Goal: Task Accomplishment & Management: Manage account settings

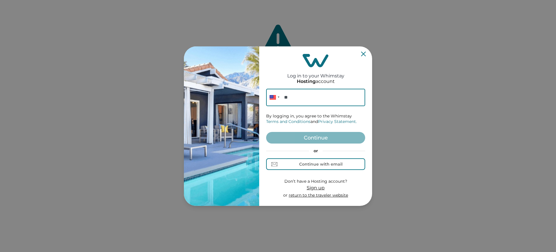
click at [244, 164] on img at bounding box center [221, 125] width 75 height 159
click at [239, 152] on img at bounding box center [221, 125] width 75 height 159
click at [307, 101] on input "**" at bounding box center [315, 97] width 99 height 17
paste input "**********"
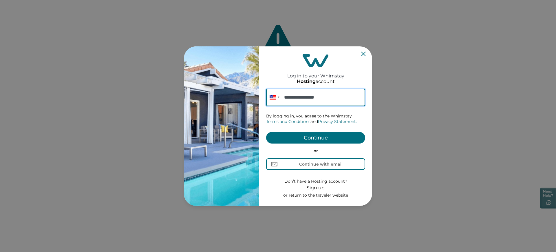
type input "**********"
click at [340, 139] on button "Continue" at bounding box center [315, 138] width 99 height 12
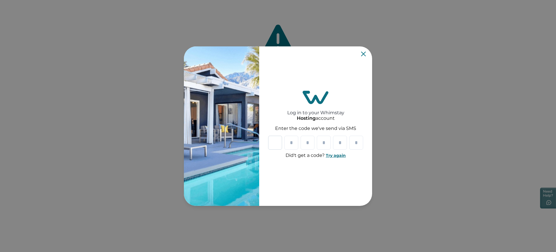
paste input "*"
type input "*"
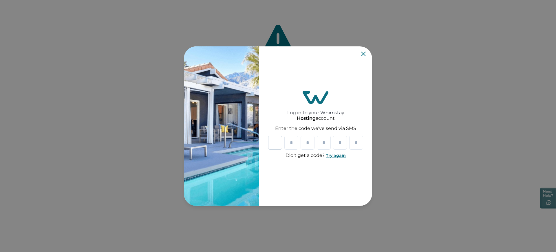
type input "*"
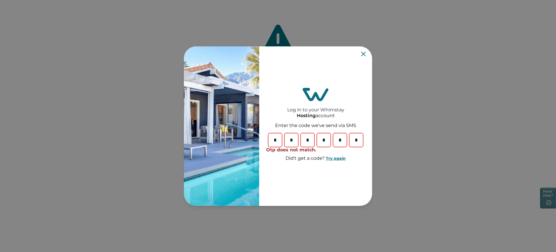
type input "*"
click at [356, 140] on input "*" at bounding box center [356, 140] width 14 height 14
paste input "*"
type input "*"
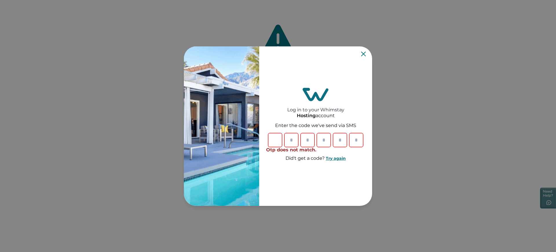
type input "*"
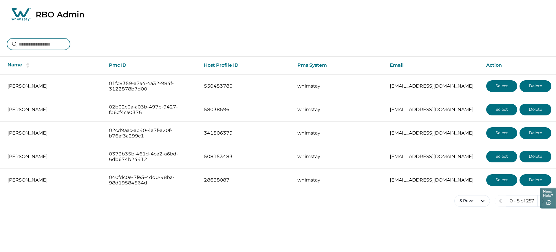
click at [59, 39] on input at bounding box center [38, 44] width 63 height 12
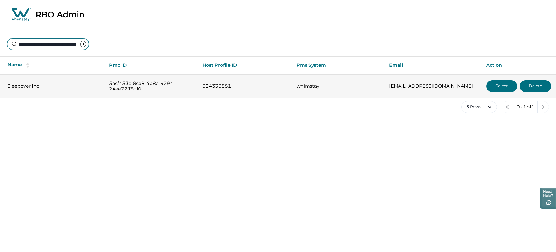
type input "**********"
click at [499, 86] on button "Select" at bounding box center [501, 86] width 31 height 12
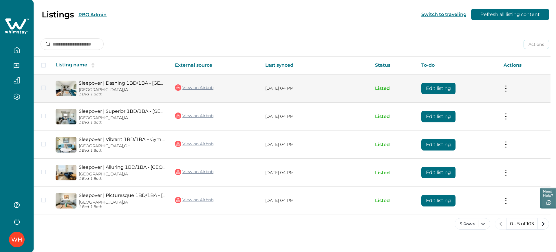
click at [440, 91] on button "Edit listing" at bounding box center [438, 89] width 34 height 12
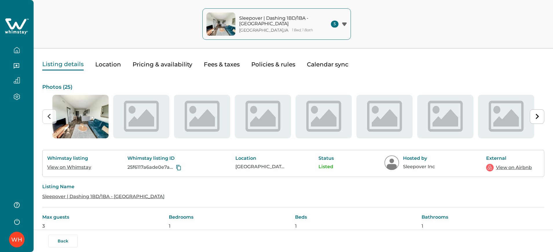
click at [76, 167] on link "View on Whimstay" at bounding box center [69, 167] width 44 height 6
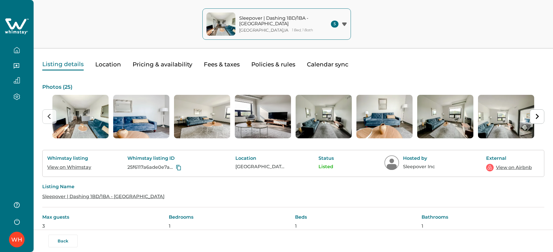
click at [510, 165] on link "View on Airbnb" at bounding box center [514, 167] width 36 height 7
click at [171, 68] on button "Pricing & availability" at bounding box center [163, 65] width 60 height 12
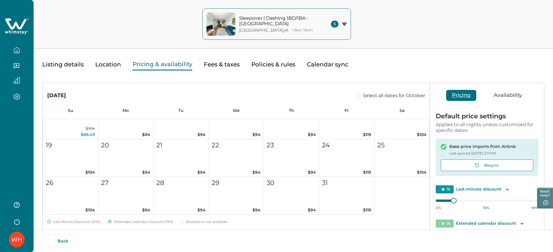
scroll to position [329, 0]
click at [72, 60] on button "Listing details" at bounding box center [62, 65] width 41 height 12
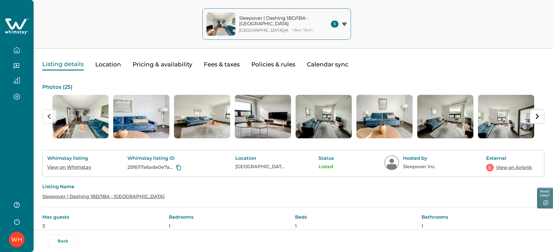
click at [17, 51] on icon "button" at bounding box center [17, 50] width 6 height 6
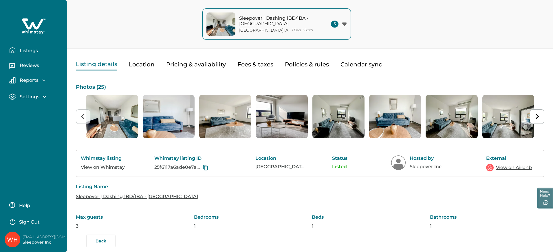
click at [14, 50] on icon "button" at bounding box center [12, 50] width 6 height 6
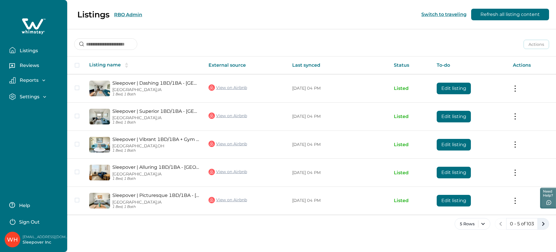
click at [546, 222] on icon "next page" at bounding box center [543, 224] width 8 height 8
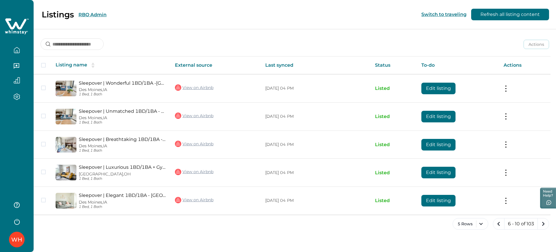
click at [546, 222] on icon "next page" at bounding box center [543, 224] width 8 height 8
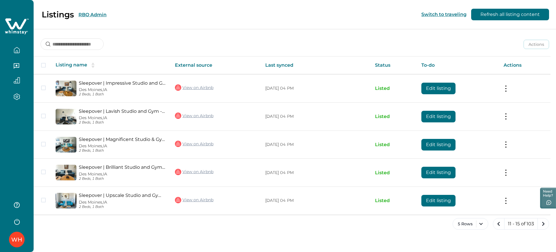
click at [546, 222] on icon "next page" at bounding box center [543, 224] width 8 height 8
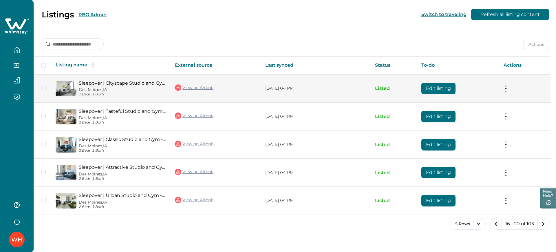
click at [432, 85] on button "Edit listing" at bounding box center [438, 89] width 34 height 12
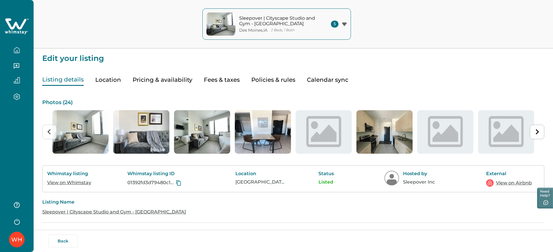
click at [80, 182] on link "View on Whimstay" at bounding box center [69, 183] width 44 height 6
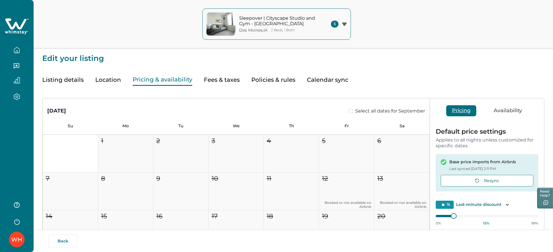
click at [186, 76] on button "Pricing & availability" at bounding box center [163, 80] width 60 height 12
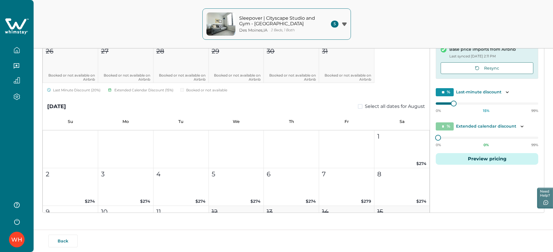
scroll to position [2524, 0]
click at [478, 160] on button "Preview pricing" at bounding box center [487, 159] width 103 height 12
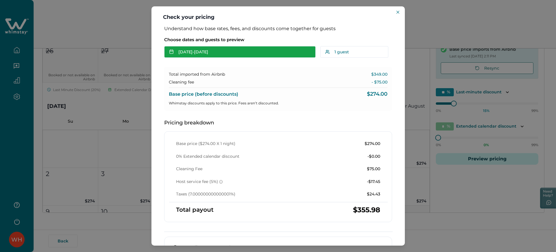
click at [286, 53] on button "Aug 01 - Aug 02" at bounding box center [240, 52] width 152 height 12
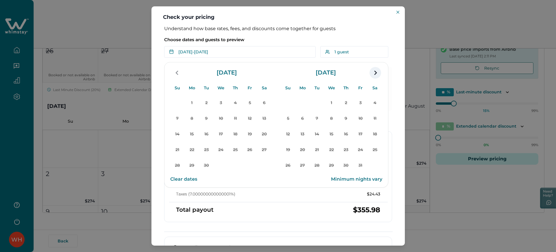
click at [375, 75] on icon "navigation button" at bounding box center [375, 72] width 9 height 10
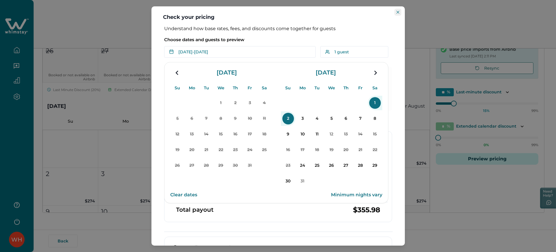
click at [395, 13] on button "Close" at bounding box center [398, 12] width 7 height 7
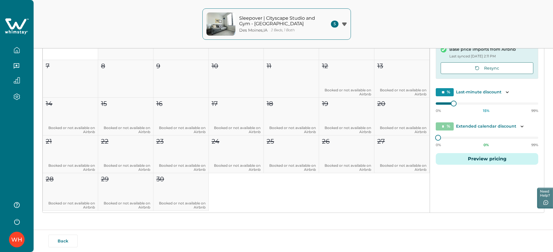
scroll to position [0, 0]
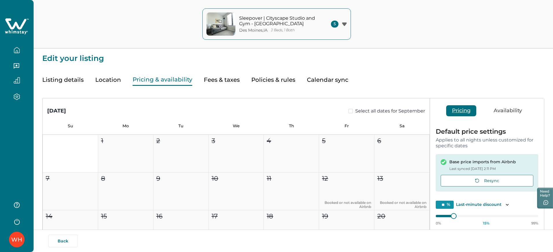
click at [275, 79] on button "Policies & rules" at bounding box center [273, 80] width 44 height 12
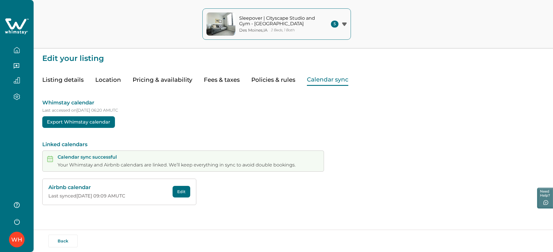
click at [313, 79] on button "Calendar sync" at bounding box center [327, 80] width 41 height 12
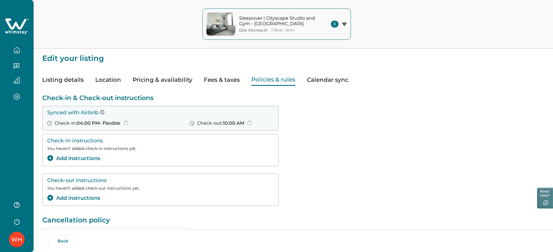
click at [278, 81] on button "Policies & rules" at bounding box center [273, 80] width 44 height 12
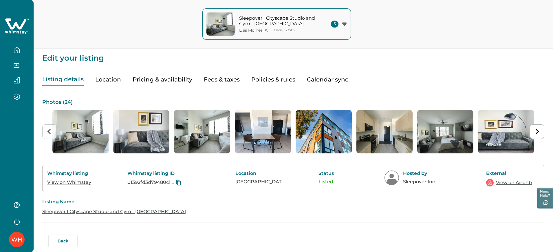
click at [70, 82] on button "Listing details" at bounding box center [62, 80] width 41 height 12
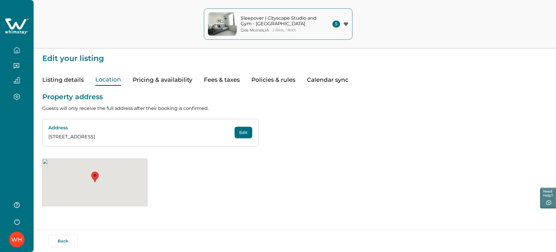
click at [107, 79] on button "Location" at bounding box center [108, 80] width 26 height 12
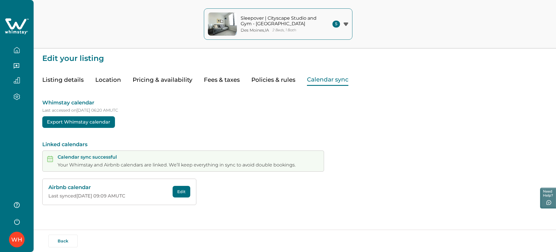
click at [323, 81] on button "Calendar sync" at bounding box center [327, 80] width 41 height 12
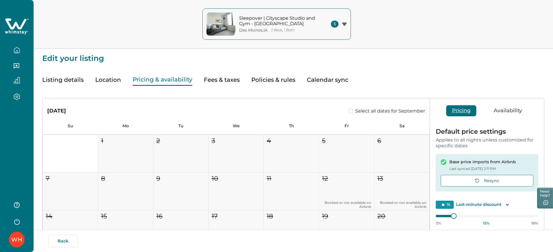
click at [174, 74] on button "Pricing & availability" at bounding box center [163, 80] width 60 height 12
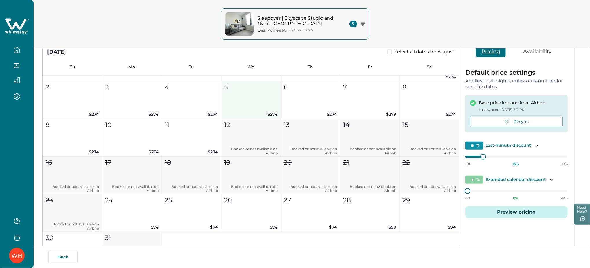
scroll to position [2664, 0]
click at [495, 216] on button "Preview pricing" at bounding box center [517, 213] width 103 height 12
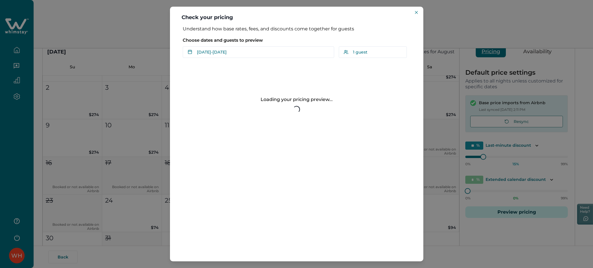
click at [291, 45] on div "Choose dates and guests to preview Aug 01 - Aug 02 Su Mo Tu We Th Fr Sa Su Mo T…" at bounding box center [297, 46] width 228 height 24
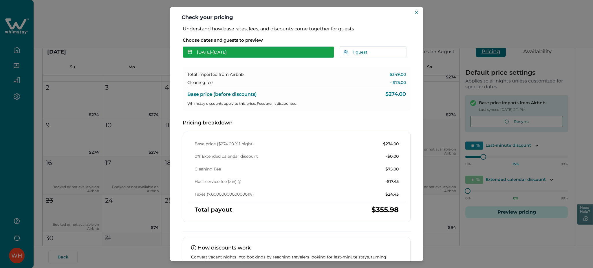
click at [289, 52] on button "Aug 01 - Aug 02" at bounding box center [259, 52] width 152 height 12
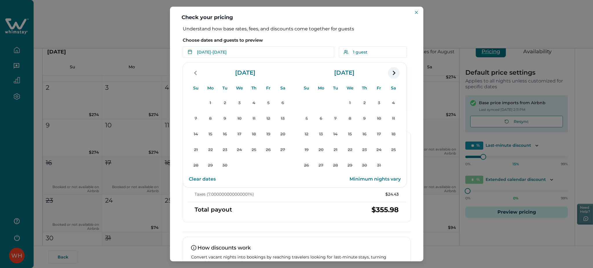
click at [395, 71] on icon "navigation button" at bounding box center [393, 73] width 9 height 10
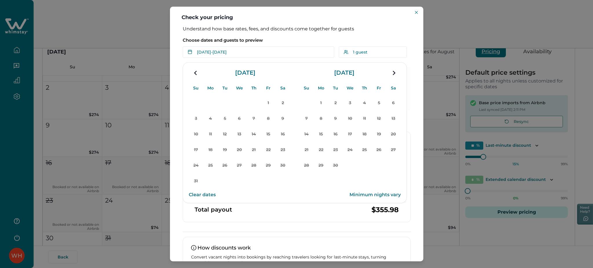
click at [395, 71] on icon "navigation button" at bounding box center [393, 73] width 9 height 10
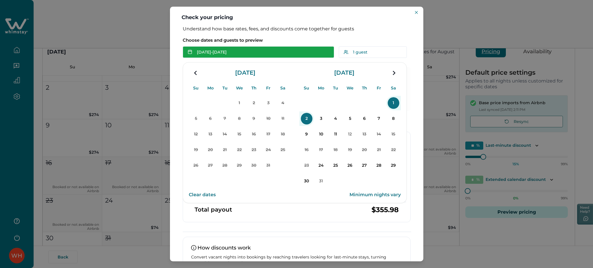
click at [300, 50] on button "Aug 01 - Aug 02" at bounding box center [259, 52] width 152 height 12
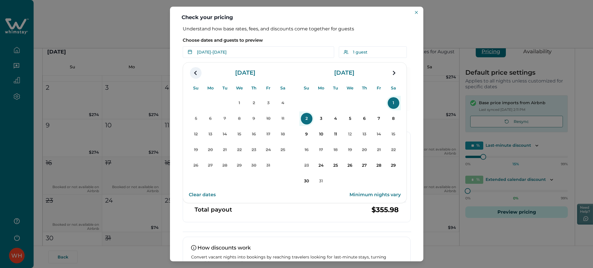
click at [193, 77] on icon "navigation button" at bounding box center [195, 73] width 9 height 10
click at [418, 30] on div "Understand how base rates, fees, and discounts come together for guests Choose …" at bounding box center [296, 144] width 253 height 236
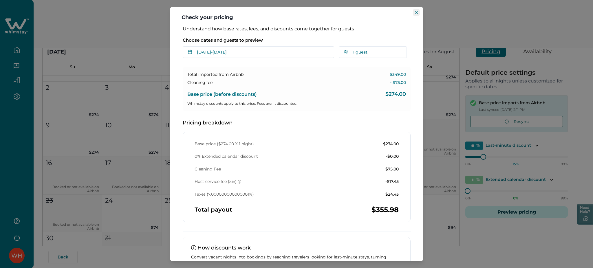
click at [418, 13] on icon "Close" at bounding box center [416, 12] width 3 height 3
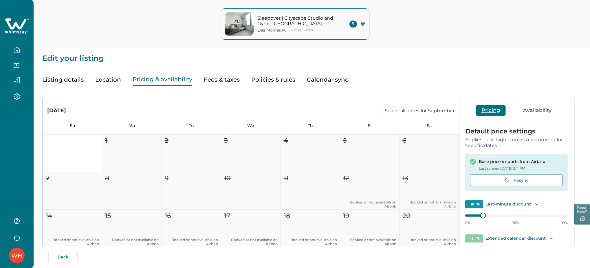
scroll to position [62, 0]
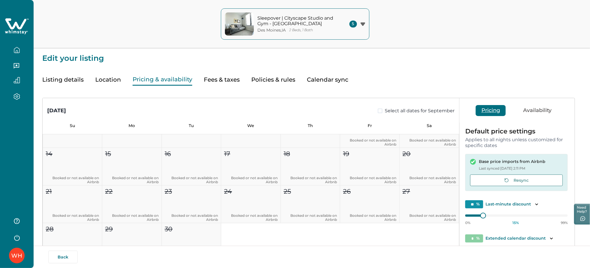
click at [215, 85] on button "Fees & taxes" at bounding box center [222, 80] width 36 height 12
type input "*"
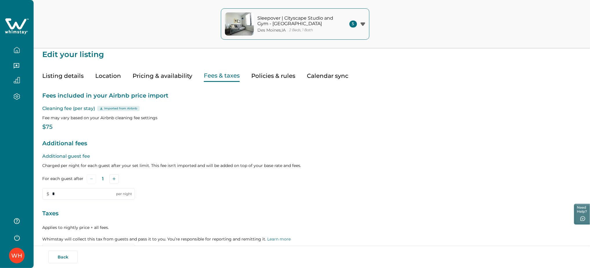
scroll to position [1, 0]
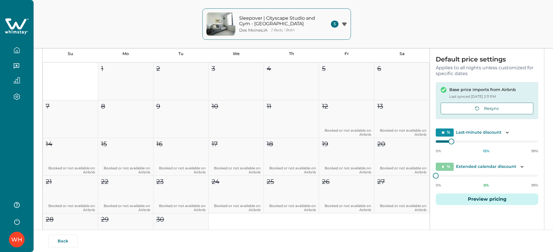
type input "**"
click at [21, 48] on button "button" at bounding box center [17, 50] width 24 height 12
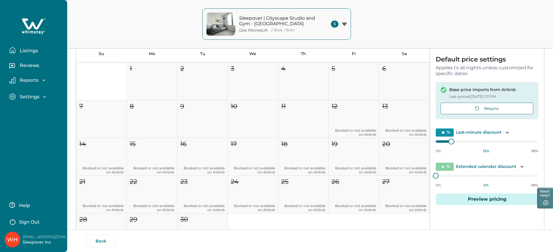
click at [21, 48] on p "Listings" at bounding box center [28, 51] width 20 height 6
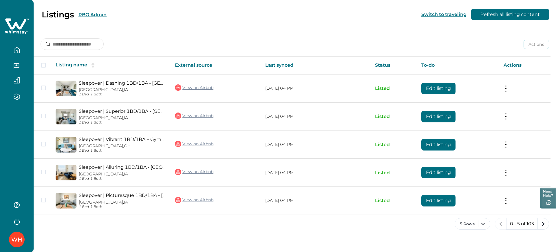
click at [126, 14] on div "Listings RBO Admin Switch to traveling Refresh all listing content" at bounding box center [278, 14] width 556 height 29
click at [97, 12] on button "RBO Admin" at bounding box center [93, 15] width 28 height 6
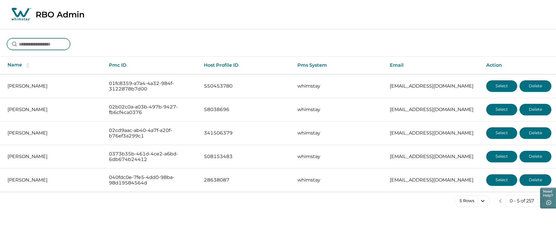
click at [65, 43] on input at bounding box center [38, 44] width 63 height 12
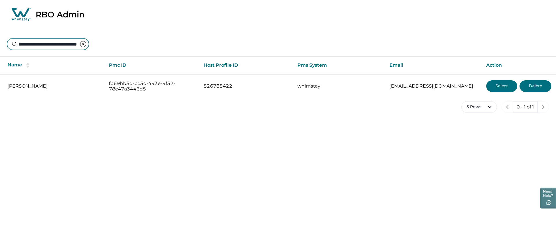
type input "**********"
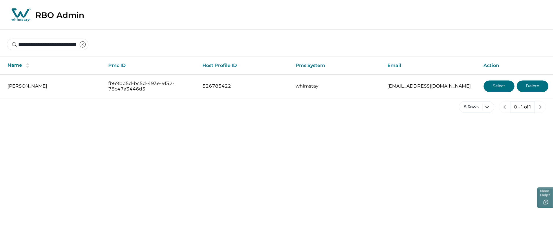
scroll to position [0, 0]
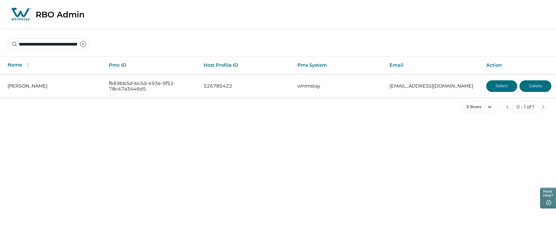
click at [408, 42] on div "**********" at bounding box center [278, 39] width 556 height 21
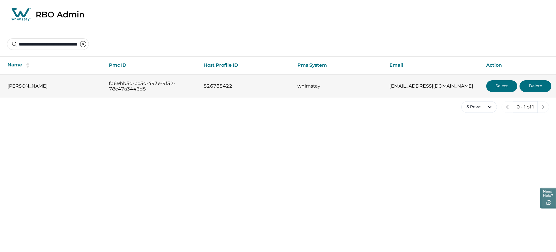
click at [492, 83] on button "Select" at bounding box center [501, 86] width 31 height 12
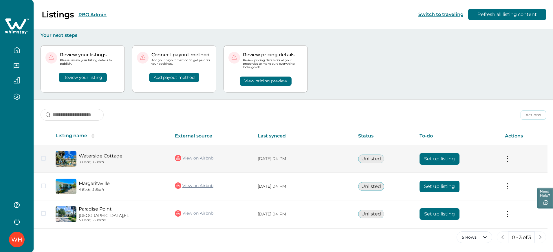
scroll to position [0, 0]
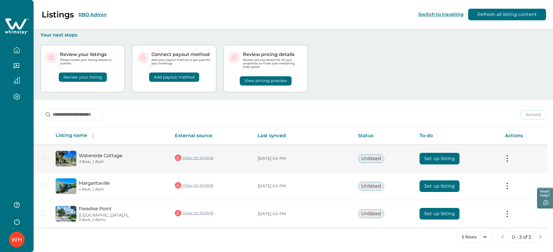
click at [206, 156] on link "View on Airbnb" at bounding box center [194, 158] width 39 height 8
click at [430, 153] on button "Set up listing" at bounding box center [440, 159] width 40 height 12
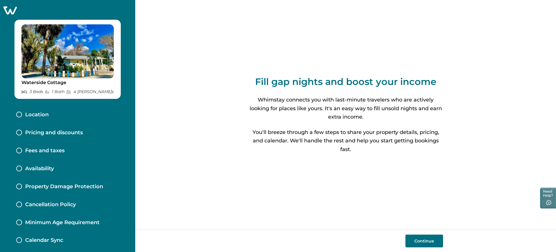
click at [10, 8] on icon at bounding box center [9, 10] width 13 height 8
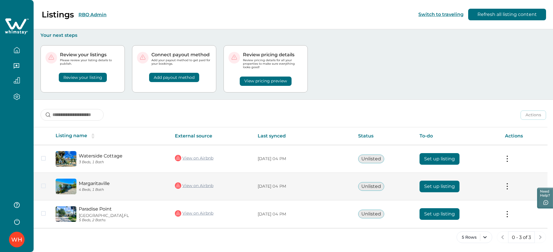
click at [444, 189] on button "Set up listing" at bounding box center [440, 186] width 40 height 12
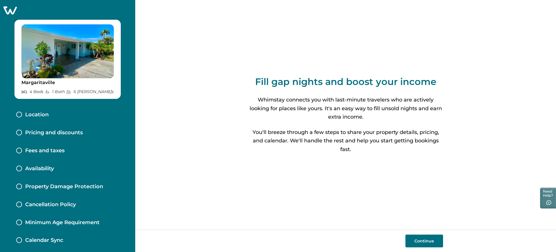
click at [6, 10] on icon at bounding box center [10, 10] width 14 height 9
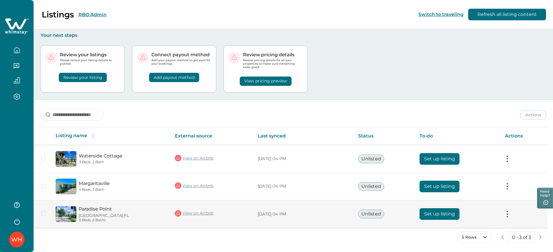
click at [437, 210] on button "Set up listing" at bounding box center [440, 214] width 40 height 12
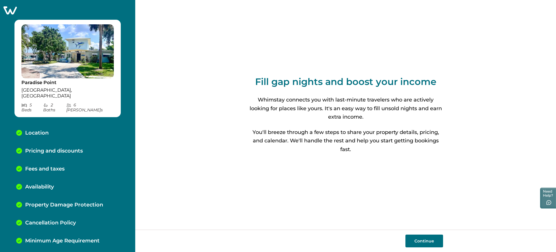
click at [17, 13] on icon at bounding box center [9, 10] width 13 height 8
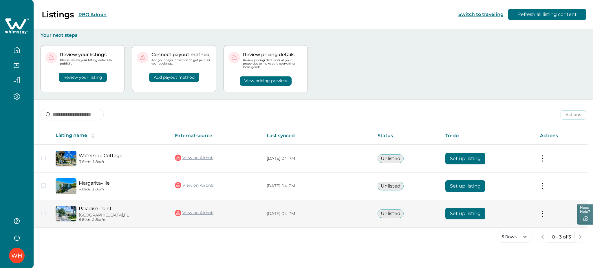
click at [474, 214] on button "Set up listing" at bounding box center [466, 214] width 40 height 12
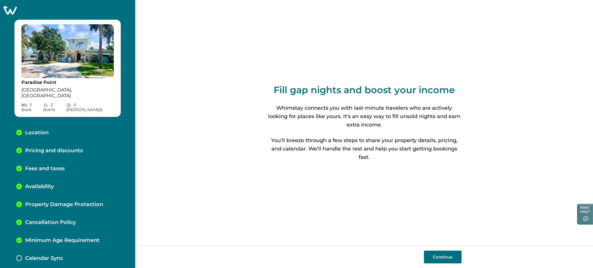
click at [82, 144] on div "Pricing and discounts" at bounding box center [68, 151] width 112 height 18
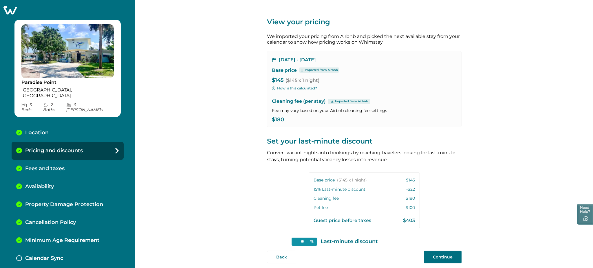
click at [89, 178] on div "Availability" at bounding box center [68, 187] width 112 height 18
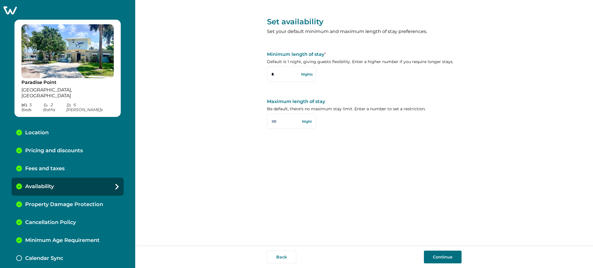
click at [94, 147] on div "Pricing and discounts" at bounding box center [68, 151] width 112 height 18
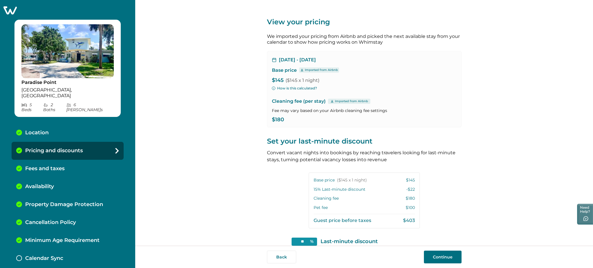
click at [477, 89] on div "View your pricing We imported your pricing from Airbnb and picked the next avai…" at bounding box center [364, 123] width 458 height 246
click at [511, 148] on div "View your pricing We imported your pricing from Airbnb and picked the next avai…" at bounding box center [364, 123] width 458 height 246
click at [251, 182] on div "View your pricing We imported your pricing from Airbnb and picked the next avai…" at bounding box center [364, 123] width 458 height 246
click at [511, 199] on div "View your pricing We imported your pricing from Airbnb and picked the next avai…" at bounding box center [364, 123] width 458 height 246
click at [271, 189] on div "View your pricing We imported your pricing from Airbnb and picked the next avai…" at bounding box center [364, 159] width 195 height 318
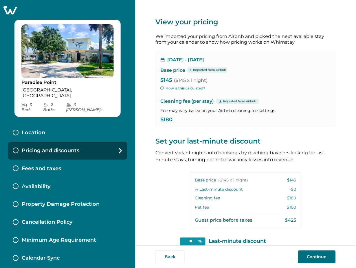
type input "**"
click at [189, 90] on button "How is this calculated?" at bounding box center [182, 88] width 45 height 5
click at [306, 166] on div "View your pricing We imported your pricing from Airbnb and picked the next avai…" at bounding box center [246, 159] width 180 height 318
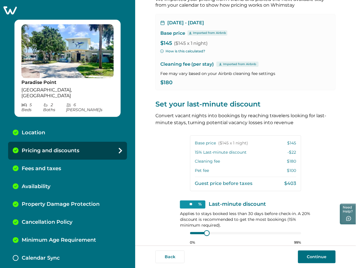
scroll to position [72, 0]
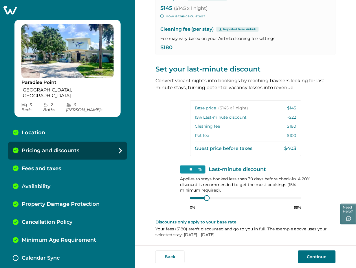
click at [113, 160] on div "Fees and taxes" at bounding box center [67, 169] width 119 height 18
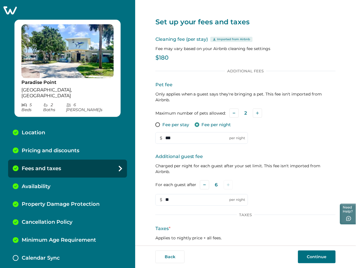
click at [77, 148] on p "Pricing and discounts" at bounding box center [51, 151] width 58 height 6
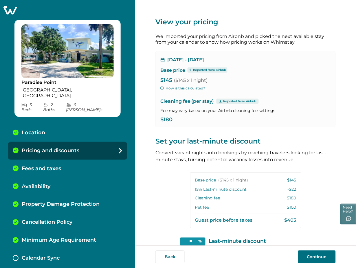
click at [180, 86] on button "How is this calculated?" at bounding box center [182, 88] width 45 height 5
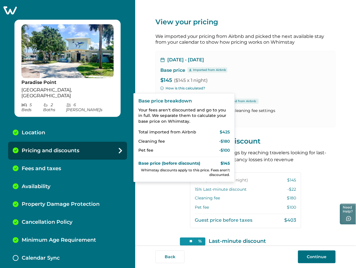
click at [275, 145] on p "Set your last-minute discount" at bounding box center [246, 141] width 180 height 9
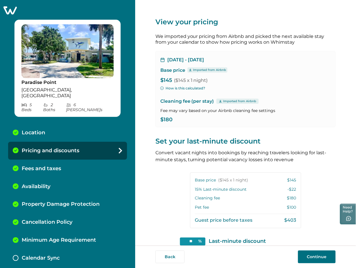
click at [79, 160] on div "Fees and taxes" at bounding box center [67, 169] width 119 height 18
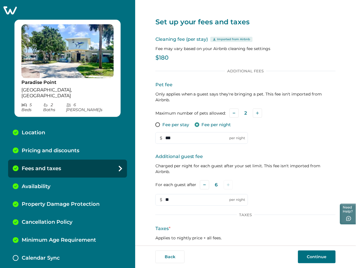
click at [81, 144] on div "Pricing and discounts" at bounding box center [67, 151] width 119 height 18
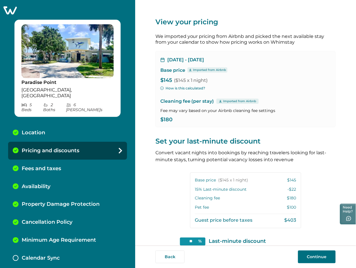
click at [185, 91] on button "How is this calculated?" at bounding box center [182, 88] width 45 height 5
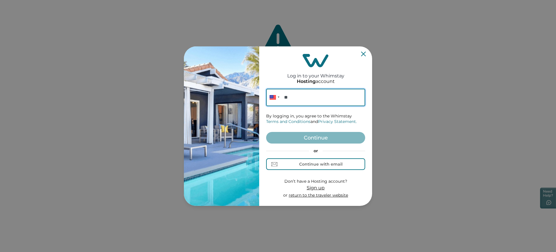
paste input "**********"
type input "**********"
click at [329, 136] on button "Continue" at bounding box center [315, 138] width 99 height 12
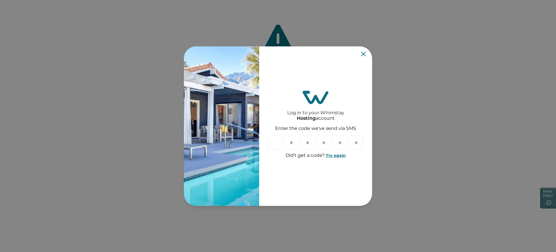
paste input "*"
type input "*"
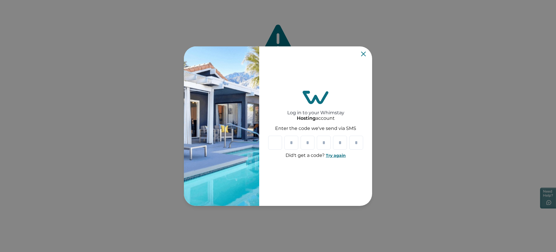
type input "*"
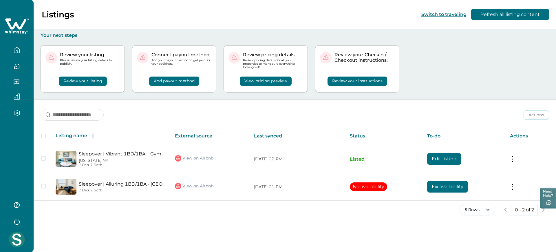
click at [98, 84] on button "Review your listing" at bounding box center [83, 80] width 48 height 9
click at [99, 80] on button "Review your listing" at bounding box center [83, 80] width 48 height 9
click at [98, 82] on button "Review your listing" at bounding box center [83, 80] width 48 height 9
click at [93, 80] on button "Review your listing" at bounding box center [83, 80] width 48 height 9
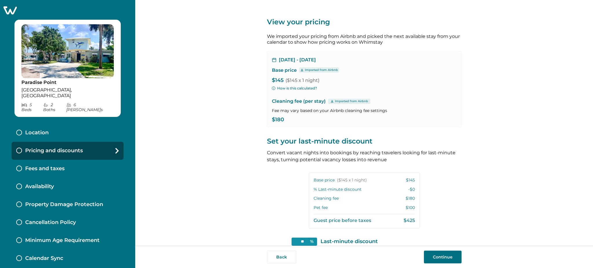
type input "**"
click at [10, 9] on icon at bounding box center [9, 10] width 13 height 8
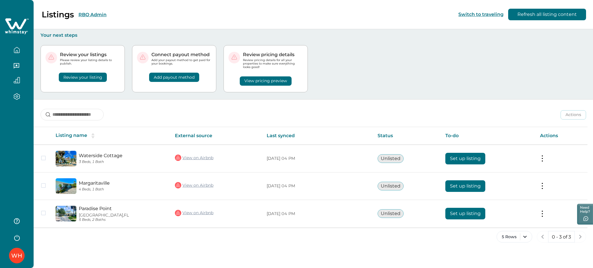
click at [97, 14] on button "RBO Admin" at bounding box center [93, 15] width 28 height 6
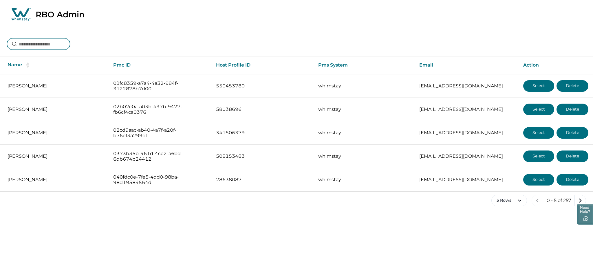
click at [46, 41] on input at bounding box center [38, 44] width 63 height 12
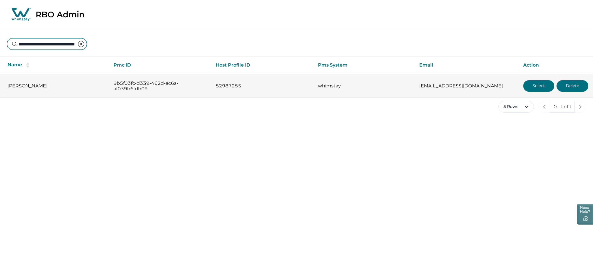
type input "**********"
click at [533, 83] on button "Select" at bounding box center [538, 86] width 31 height 12
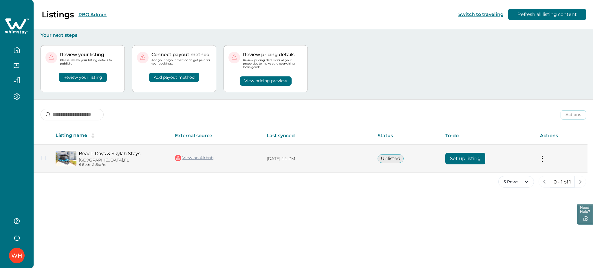
click at [464, 160] on button "Set up listing" at bounding box center [466, 159] width 40 height 12
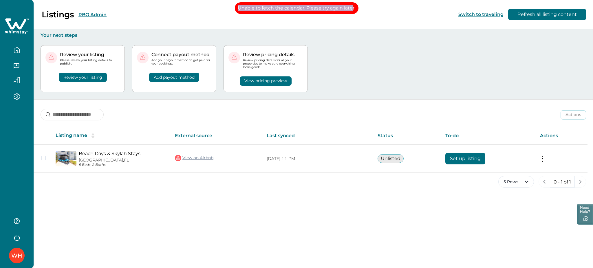
drag, startPoint x: 353, startPoint y: 11, endPoint x: 236, endPoint y: 11, distance: 117.3
click at [236, 11] on p "Unable to fetch the calendar. Please try again later!" at bounding box center [297, 8] width 124 height 12
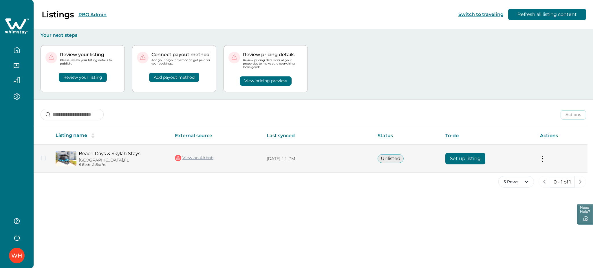
click at [210, 158] on link "View on Airbnb" at bounding box center [194, 158] width 39 height 8
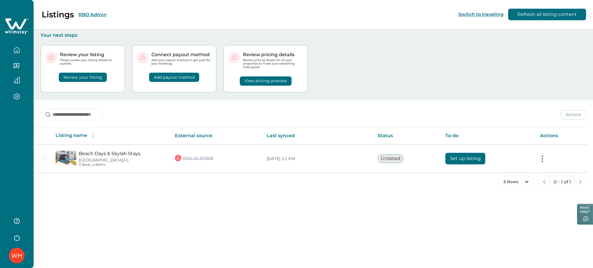
click at [456, 161] on button "Set up listing" at bounding box center [466, 159] width 40 height 12
click at [498, 194] on div "5 Rows 0 - 1 of 1" at bounding box center [314, 186] width 560 height 21
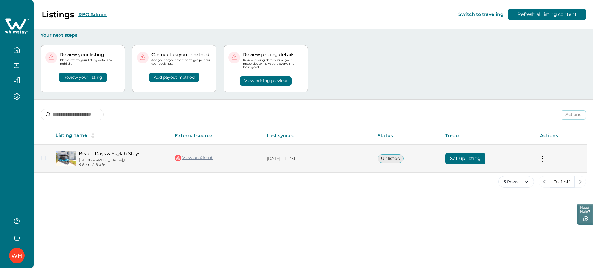
click at [475, 161] on button "Set up listing" at bounding box center [466, 159] width 40 height 12
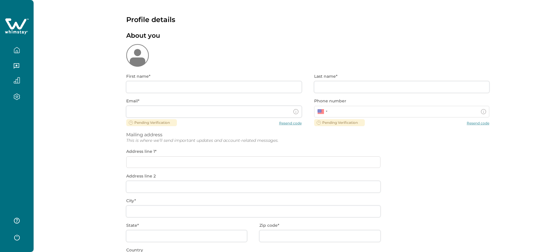
type input "***"
type input "****"
type input "**********"
type input "*******"
type input "**"
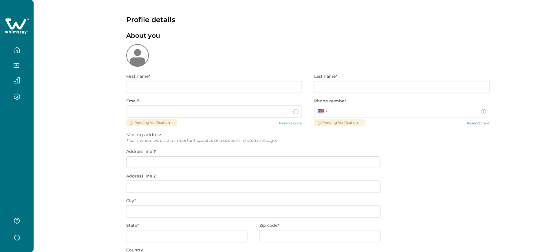
type input "*****"
type input "**********"
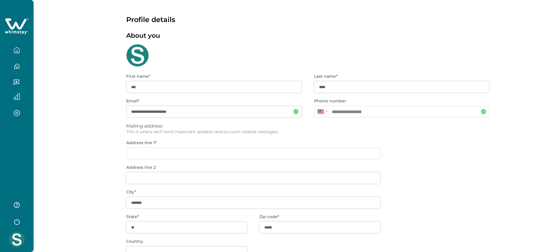
click at [16, 53] on icon "button" at bounding box center [16, 50] width 5 height 6
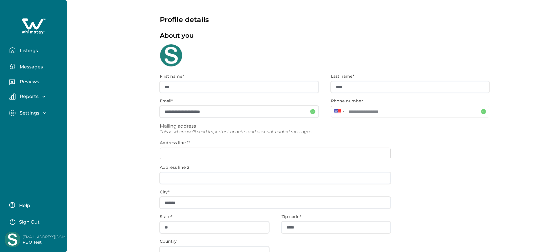
click at [16, 53] on button "Listings" at bounding box center [35, 50] width 53 height 12
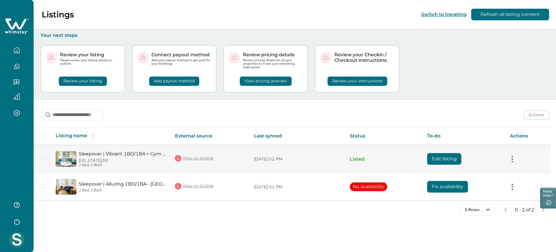
click at [520, 156] on td "Actions View listing on Whimstay Unlist listing View listing details" at bounding box center [527, 159] width 45 height 28
click at [515, 159] on button at bounding box center [512, 159] width 5 height 6
click at [489, 152] on td "Edit listing" at bounding box center [464, 159] width 83 height 28
click at [205, 158] on link "View on Airbnb" at bounding box center [194, 158] width 39 height 8
click at [514, 158] on button at bounding box center [512, 159] width 5 height 6
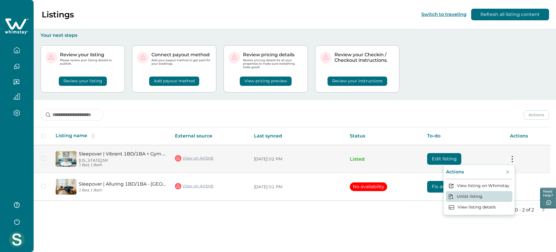
click at [488, 195] on button "Unlist listing" at bounding box center [479, 196] width 66 height 11
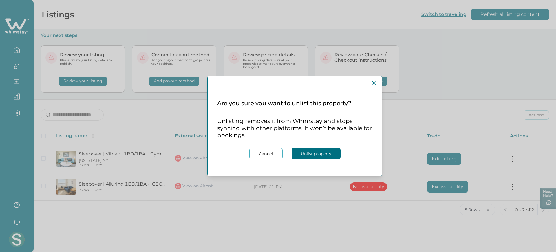
click at [326, 151] on button "Unlist property" at bounding box center [316, 154] width 49 height 12
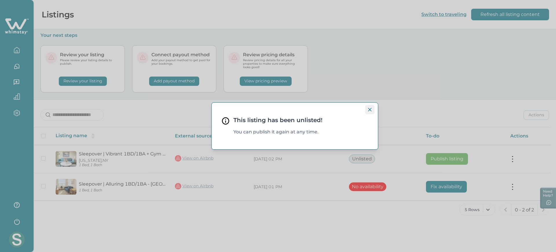
click at [372, 112] on button "Close" at bounding box center [369, 109] width 9 height 9
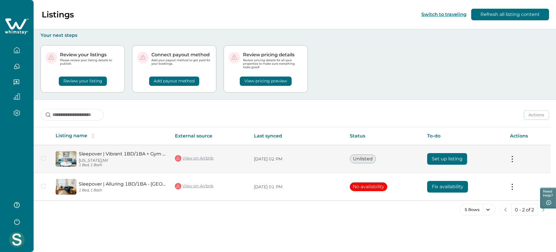
click at [431, 158] on button "Set up listing" at bounding box center [447, 159] width 40 height 12
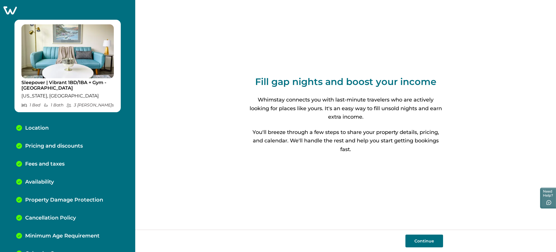
click at [205, 118] on div "Fill gap nights and boost your income Whimstay connects you with last-minute tr…" at bounding box center [345, 114] width 421 height 229
click at [6, 8] on icon at bounding box center [10, 10] width 14 height 9
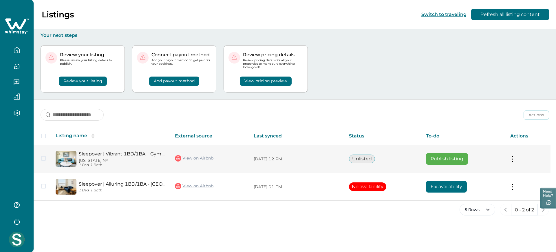
click at [456, 153] on button "Publish listing" at bounding box center [447, 159] width 42 height 12
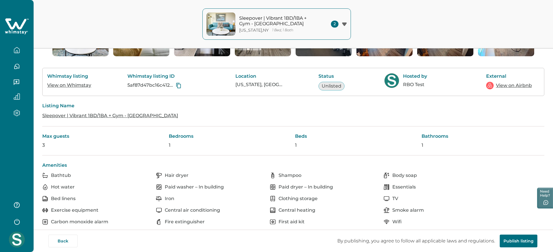
scroll to position [98, 0]
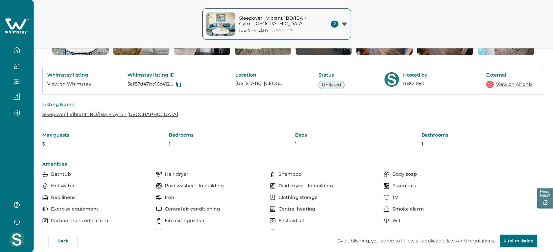
click at [512, 243] on button "Publish listing" at bounding box center [519, 240] width 38 height 13
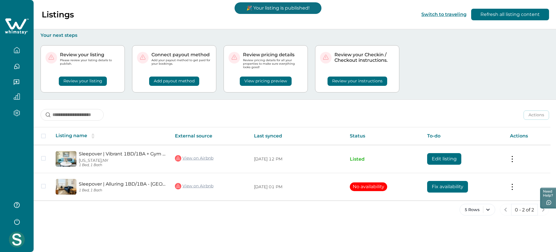
click at [457, 89] on div "Review your listing Please review your listing details to publish. Review your …" at bounding box center [295, 68] width 509 height 61
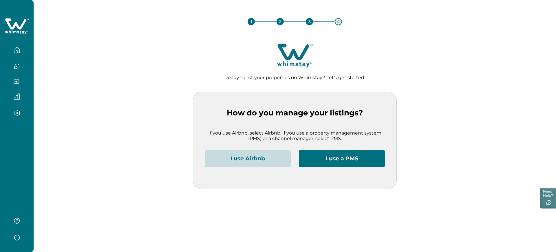
click at [218, 158] on button "I use Airbnb" at bounding box center [248, 158] width 86 height 17
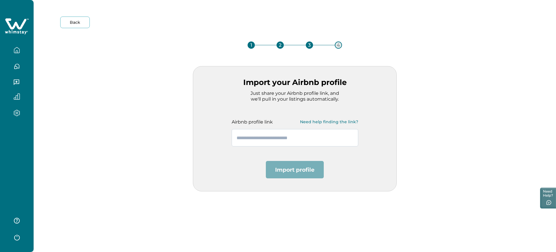
click at [256, 138] on input "text" at bounding box center [295, 137] width 127 height 17
paste input "**********"
type input "**********"
click at [296, 171] on button "Import profile" at bounding box center [295, 169] width 58 height 17
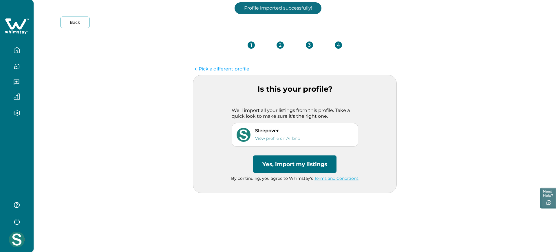
click at [277, 161] on button "Yes, import my listings" at bounding box center [294, 163] width 83 height 17
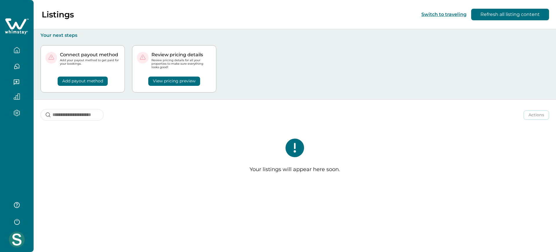
click at [512, 8] on div "Listings Switch to traveling Refresh all listing content" at bounding box center [278, 14] width 556 height 29
click at [512, 13] on button "Refresh all listing content" at bounding box center [510, 15] width 78 height 12
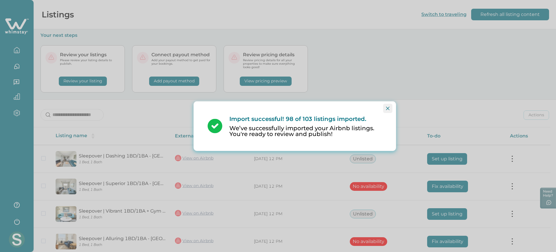
click at [386, 107] on icon "Close" at bounding box center [387, 107] width 3 height 3
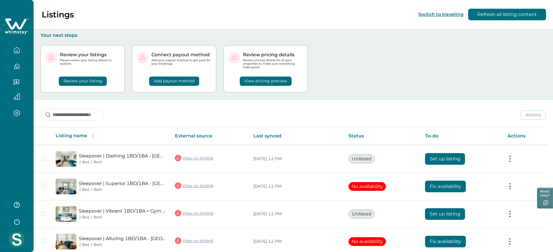
scroll to position [43, 0]
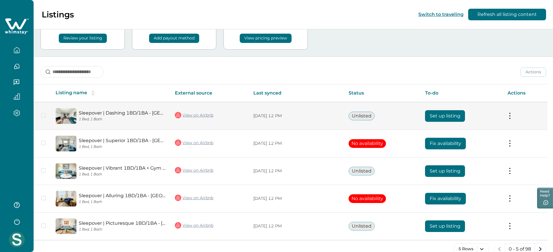
click at [192, 114] on link "View on Airbnb" at bounding box center [194, 115] width 39 height 8
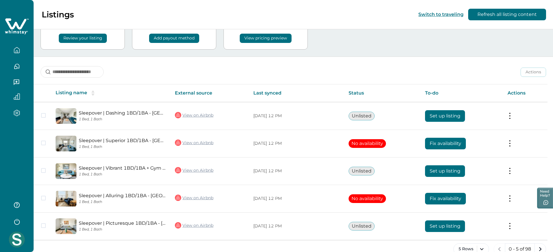
scroll to position [55, 0]
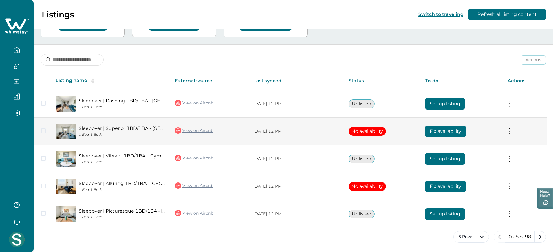
click at [203, 128] on link "View on Airbnb" at bounding box center [194, 131] width 39 height 8
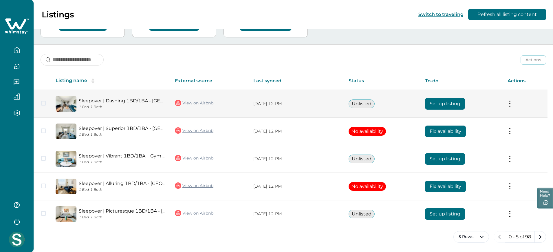
click at [447, 104] on button "Set up listing" at bounding box center [445, 104] width 40 height 12
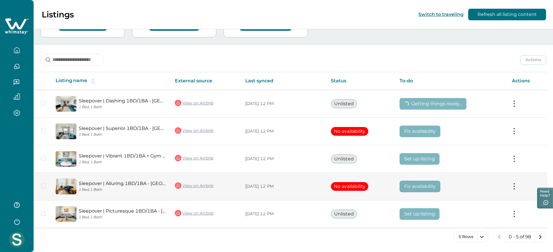
click at [197, 185] on link "View on Airbnb" at bounding box center [194, 186] width 39 height 8
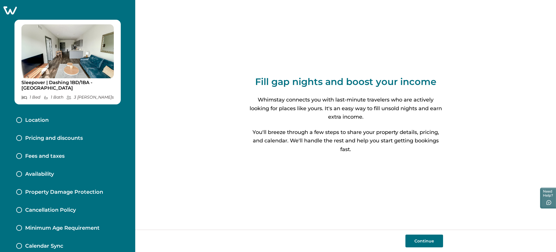
click at [8, 8] on icon at bounding box center [9, 10] width 13 height 8
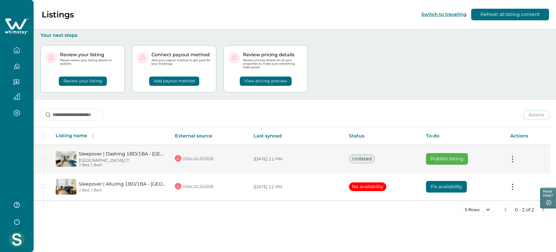
click at [463, 157] on button "Publish listing" at bounding box center [447, 159] width 42 height 12
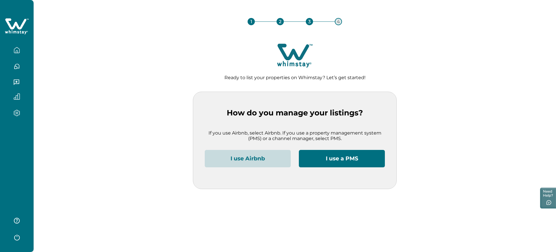
click at [242, 152] on button "I use Airbnb" at bounding box center [248, 158] width 86 height 17
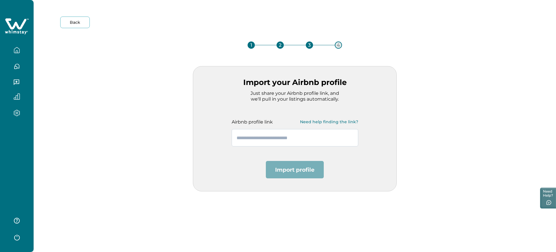
click at [277, 141] on input "text" at bounding box center [295, 137] width 127 height 17
paste input "**********"
type input "**********"
click at [239, 136] on input "text" at bounding box center [295, 137] width 127 height 17
paste input "**********"
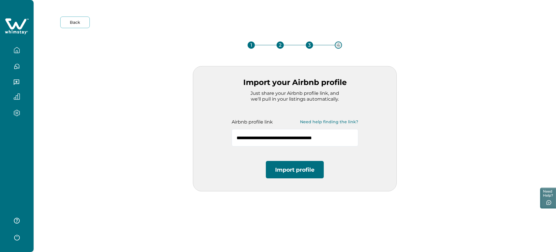
type input "**********"
click at [308, 167] on button "Import profile" at bounding box center [295, 169] width 58 height 17
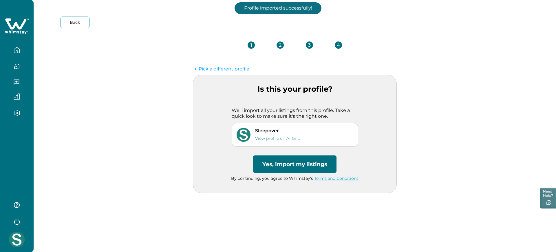
click at [303, 166] on button "Yes, import my listings" at bounding box center [294, 163] width 83 height 17
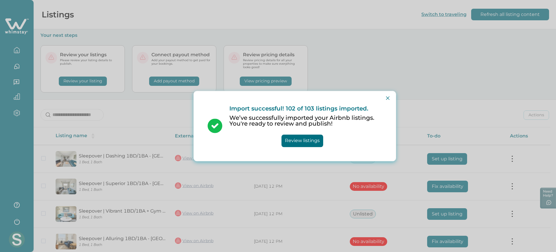
click at [318, 140] on button "Review listings" at bounding box center [303, 140] width 42 height 12
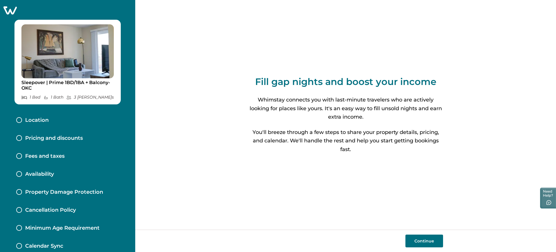
click at [12, 10] on icon at bounding box center [9, 10] width 13 height 8
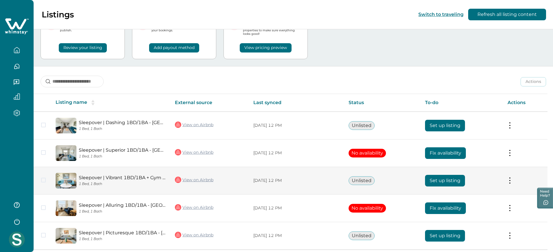
scroll to position [55, 0]
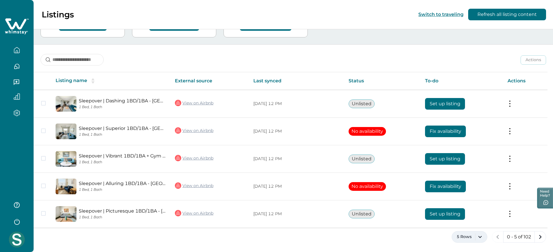
click at [470, 233] on button "5 Rows" at bounding box center [470, 237] width 36 height 12
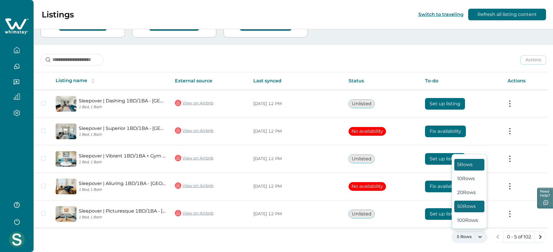
click at [468, 205] on button "50 Rows" at bounding box center [470, 206] width 30 height 12
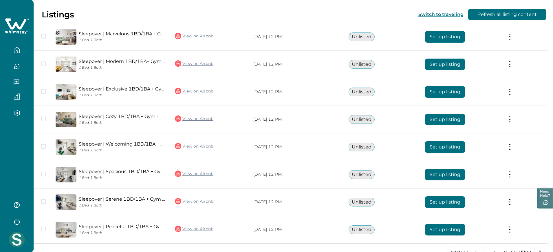
scroll to position [1293, 0]
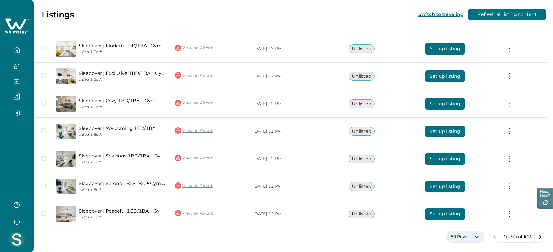
click at [462, 234] on button "50 Rows" at bounding box center [465, 237] width 38 height 12
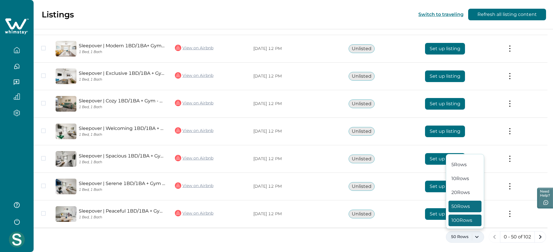
click at [455, 218] on button "100 Rows" at bounding box center [465, 220] width 33 height 12
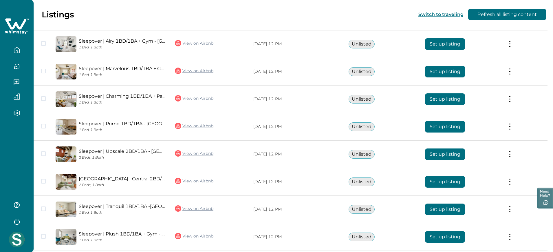
scroll to position [1639, 0]
